Goal: Navigation & Orientation: Find specific page/section

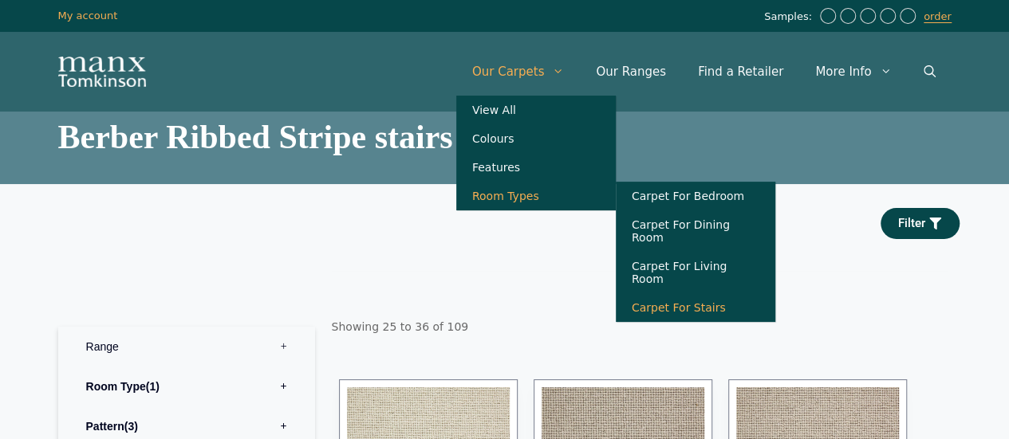
click at [705, 301] on link "Carpet For Stairs" at bounding box center [695, 307] width 159 height 29
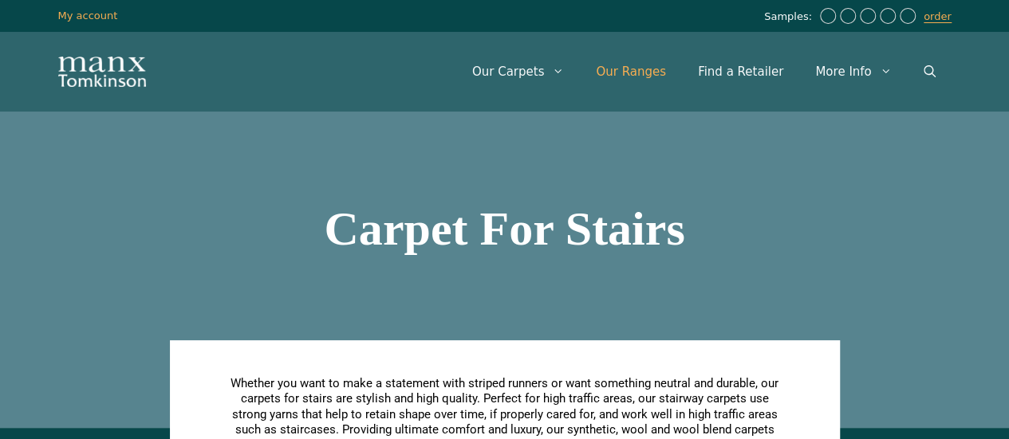
click at [652, 71] on link "Our Ranges" at bounding box center [631, 72] width 102 height 48
